Goal: Find specific page/section: Find specific page/section

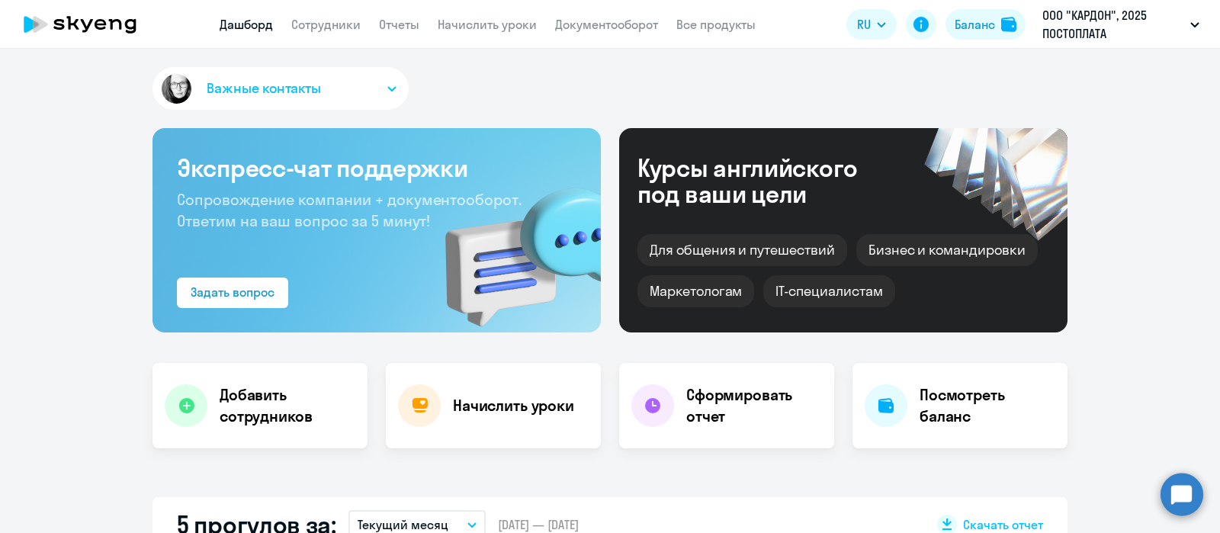
select select "30"
drag, startPoint x: 0, startPoint y: 0, endPoint x: 337, endPoint y: 27, distance: 338.0
click at [335, 25] on link "Сотрудники" at bounding box center [325, 24] width 69 height 15
select select "30"
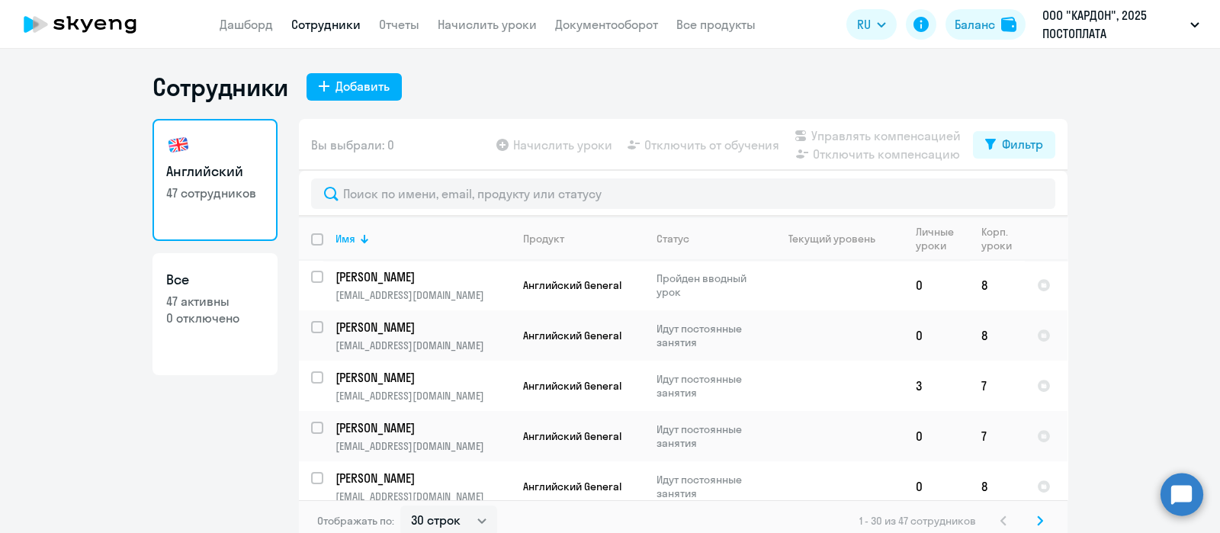
scroll to position [401, 0]
click at [1032, 511] on svg-icon at bounding box center [1039, 520] width 18 height 18
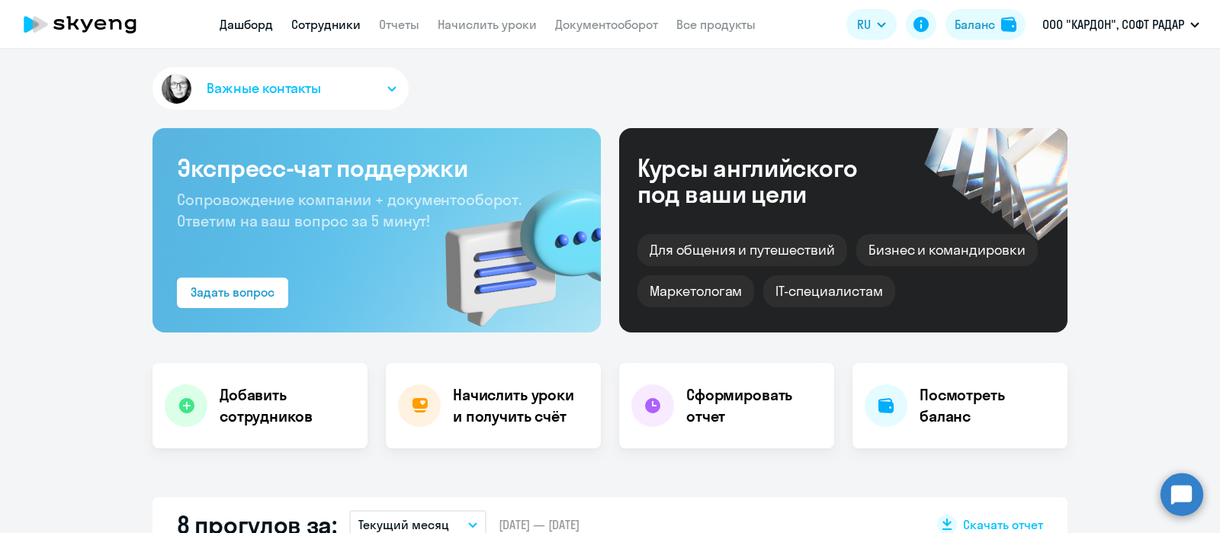
click at [332, 25] on link "Сотрудники" at bounding box center [325, 24] width 69 height 15
select select "30"
